Goal: Task Accomplishment & Management: Manage account settings

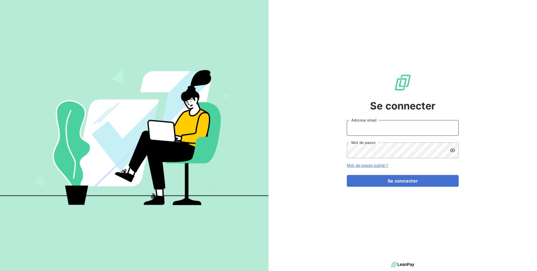
type input "admin@aximea"
click at [391, 128] on input "admin@aximea" at bounding box center [403, 128] width 112 height 16
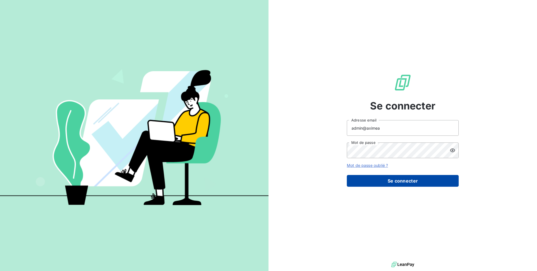
click at [380, 181] on button "Se connecter" at bounding box center [403, 181] width 112 height 12
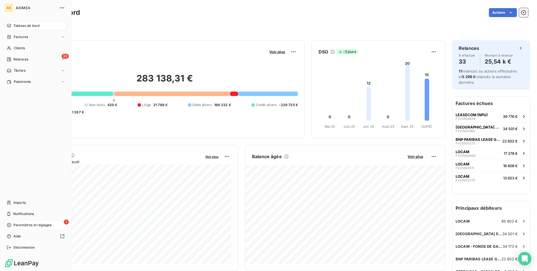
click at [39, 225] on span "Paramètres et réglages" at bounding box center [32, 224] width 38 height 5
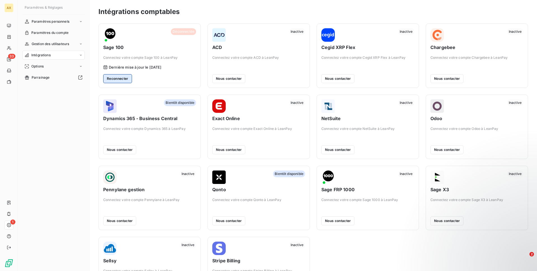
click at [124, 76] on button "Reconnecter" at bounding box center [117, 78] width 29 height 9
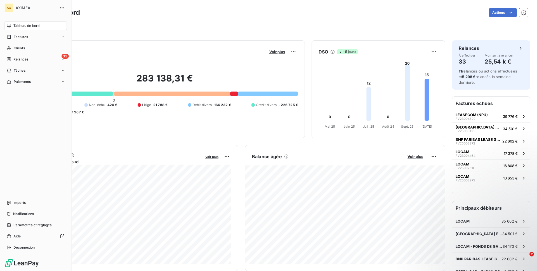
click at [26, 242] on nav "Imports Notifications Paramètres et réglages Aide Déconnexion" at bounding box center [35, 225] width 62 height 54
click at [26, 245] on span "Déconnexion" at bounding box center [24, 247] width 22 height 5
